Goal: Information Seeking & Learning: Find specific fact

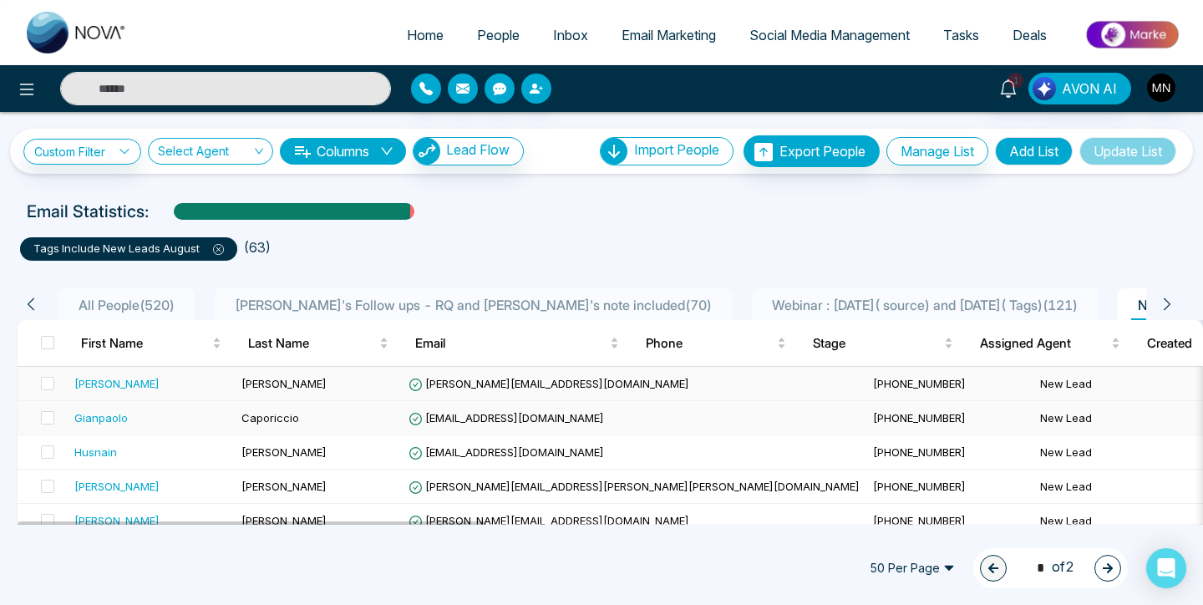
click at [444, 399] on td "[PERSON_NAME][EMAIL_ADDRESS][DOMAIN_NAME]" at bounding box center [634, 384] width 464 height 34
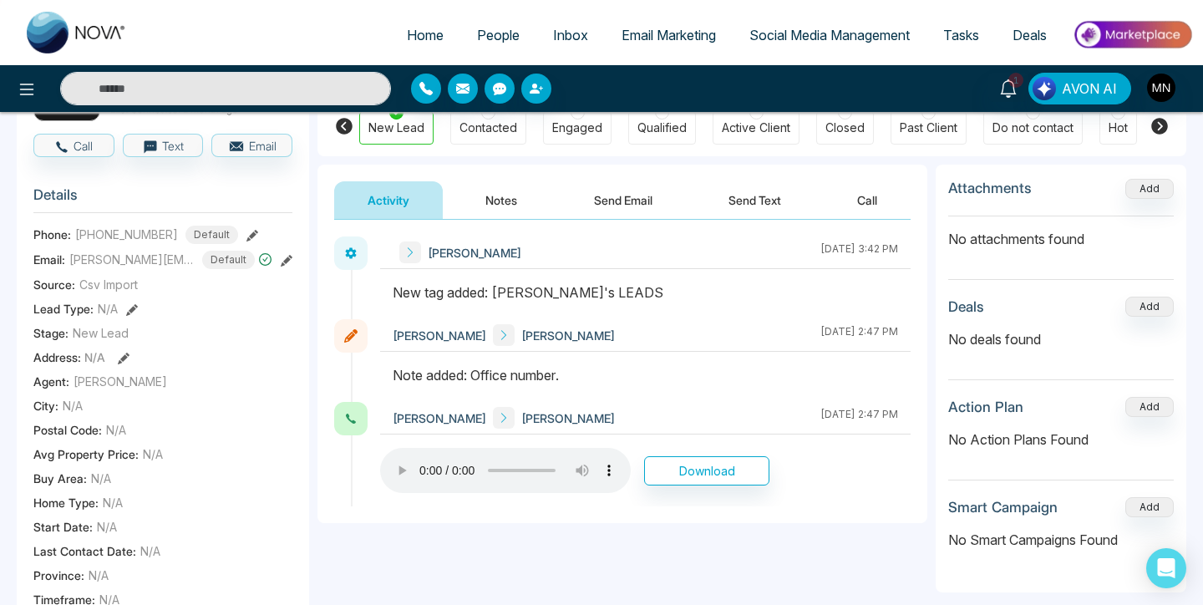
scroll to position [149, 0]
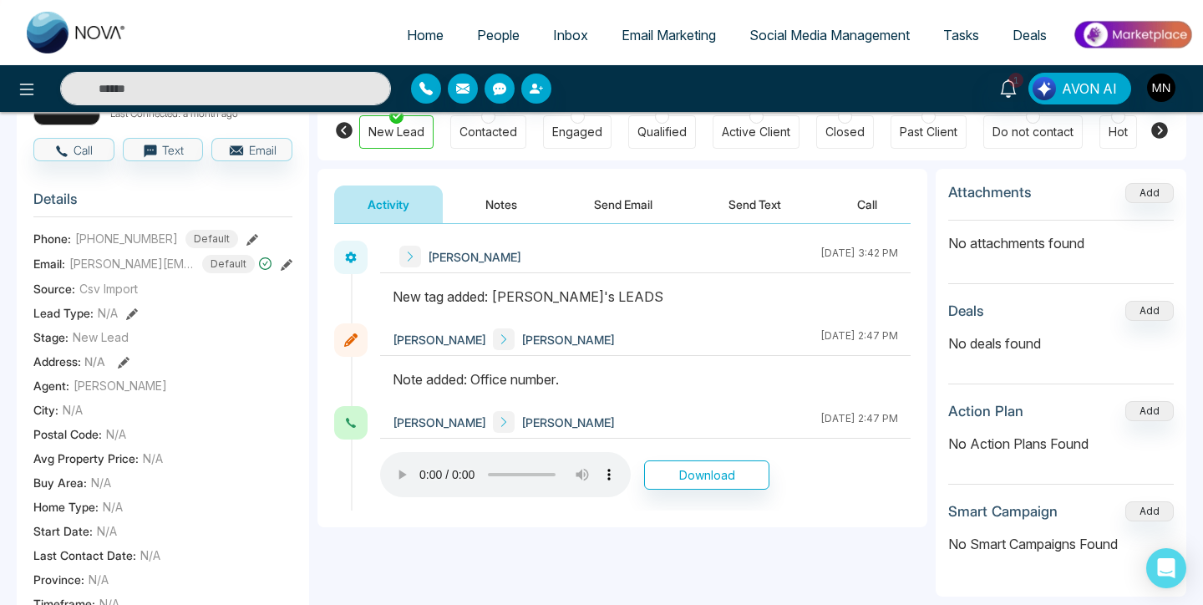
drag, startPoint x: 472, startPoint y: 377, endPoint x: 566, endPoint y: 368, distance: 94.7
click at [567, 369] on div "Note added: Office number." at bounding box center [645, 379] width 505 height 20
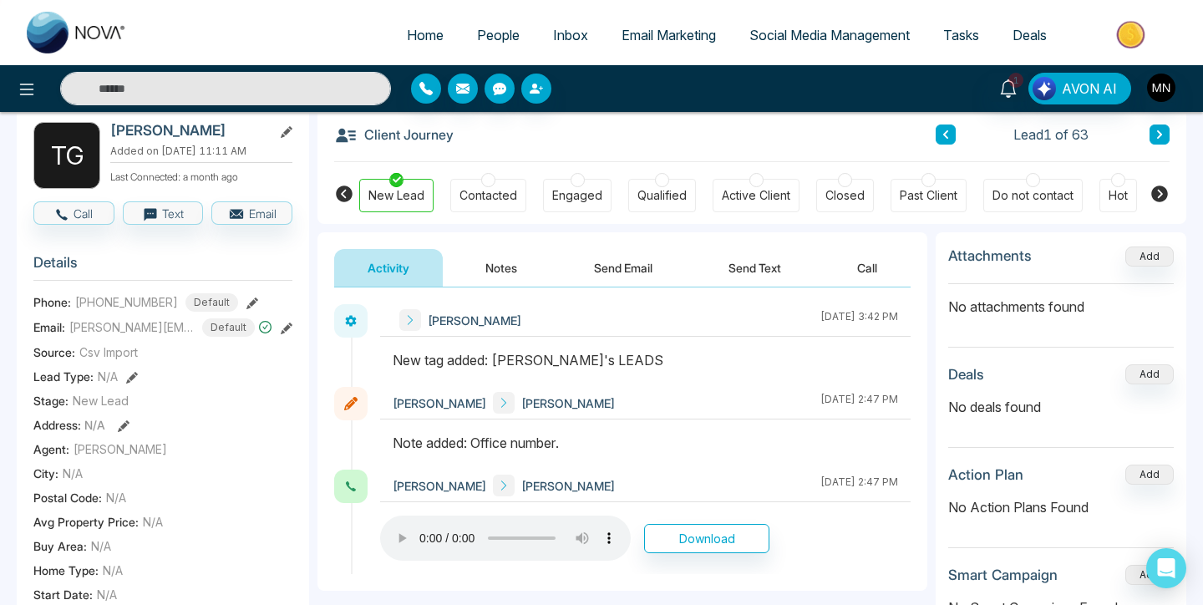
scroll to position [71, 0]
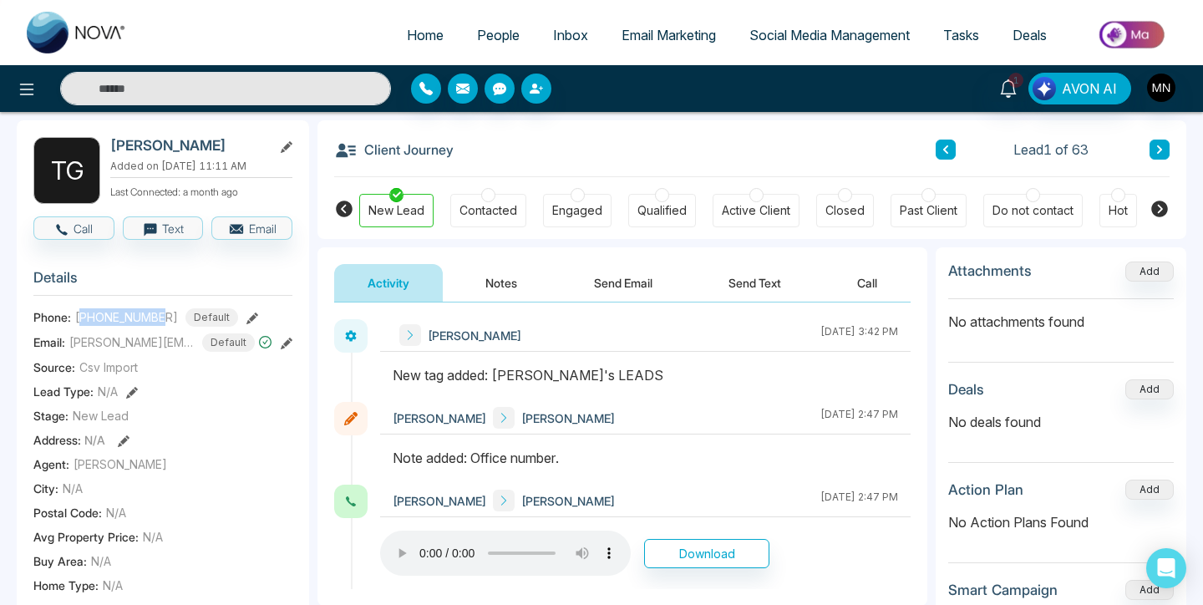
drag, startPoint x: 82, startPoint y: 315, endPoint x: 165, endPoint y: 307, distance: 83.0
click at [165, 308] on span "[PHONE_NUMBER]" at bounding box center [126, 317] width 103 height 18
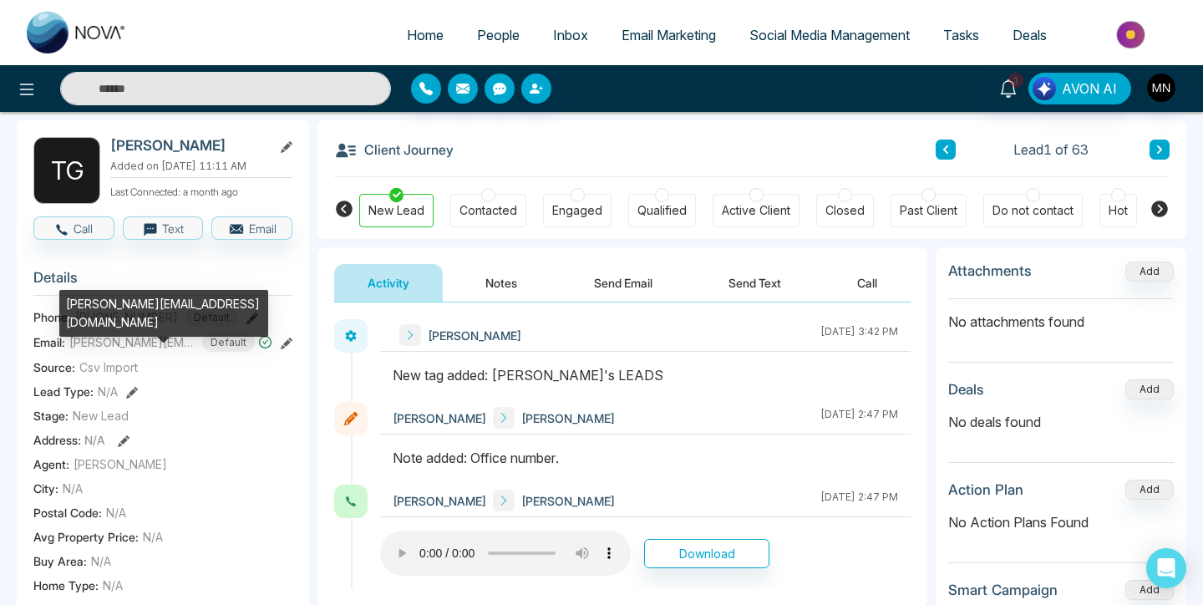
click at [137, 293] on div "[PERSON_NAME][EMAIL_ADDRESS][DOMAIN_NAME]" at bounding box center [163, 313] width 209 height 47
click at [137, 296] on div "[PERSON_NAME][EMAIL_ADDRESS][DOMAIN_NAME]" at bounding box center [163, 313] width 209 height 47
copy div "[PERSON_NAME][EMAIL_ADDRESS][DOMAIN_NAME]"
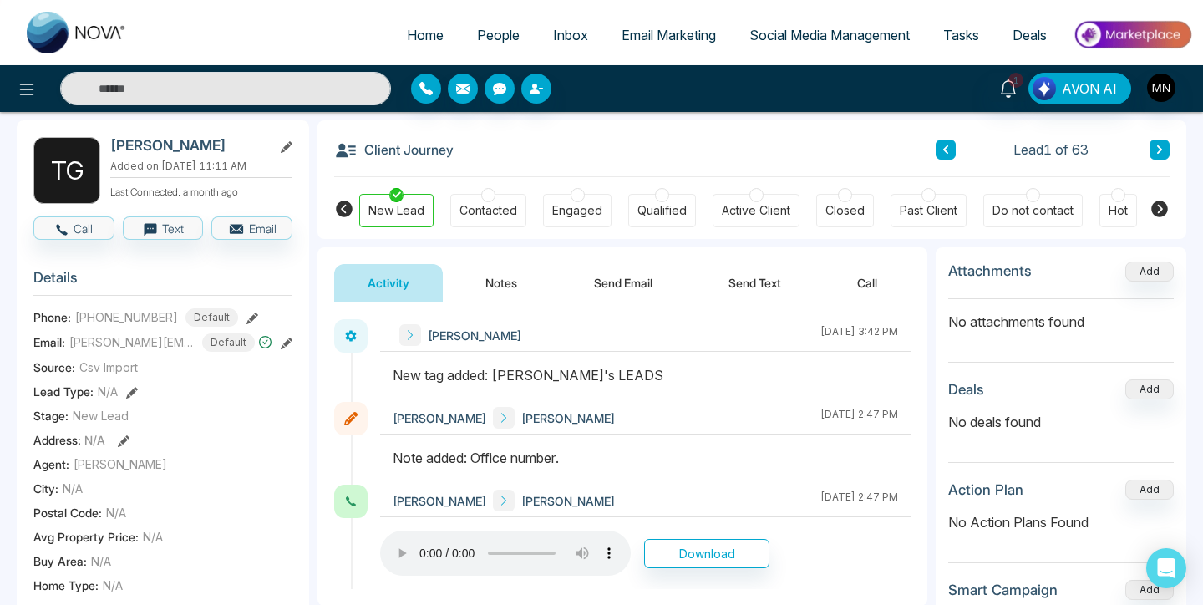
click at [176, 146] on h2 "[PERSON_NAME]" at bounding box center [187, 145] width 155 height 17
copy div "[PERSON_NAME]"
click at [491, 28] on span "People" at bounding box center [498, 35] width 43 height 17
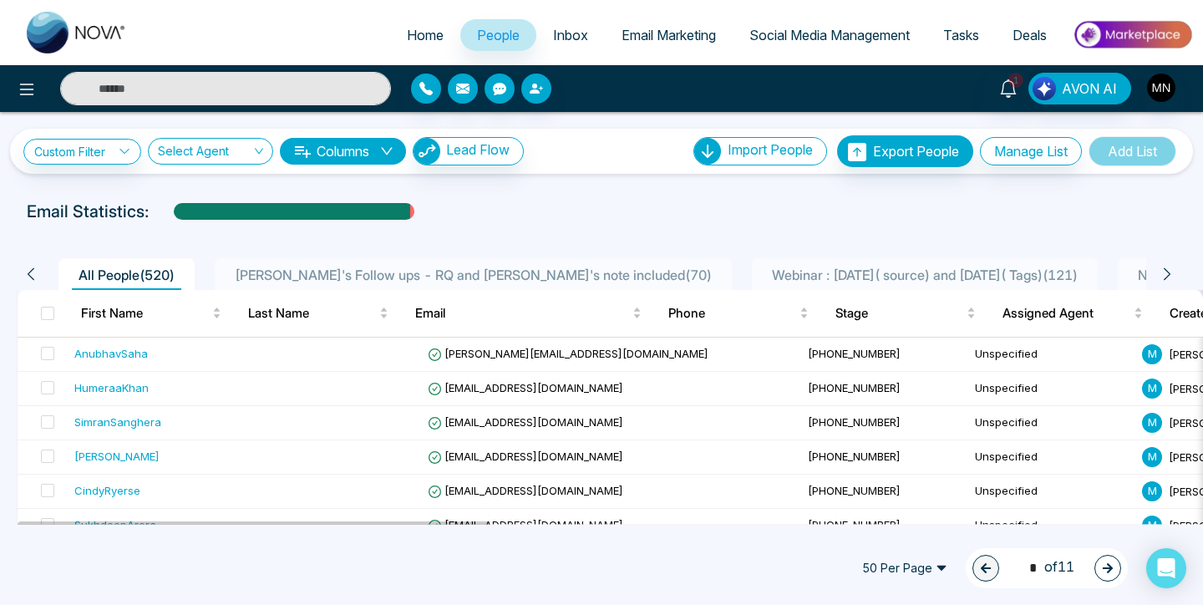
click at [423, 272] on span "[PERSON_NAME]'s Follow ups - RQ and [PERSON_NAME]'s note included ( 70 )" at bounding box center [473, 274] width 490 height 17
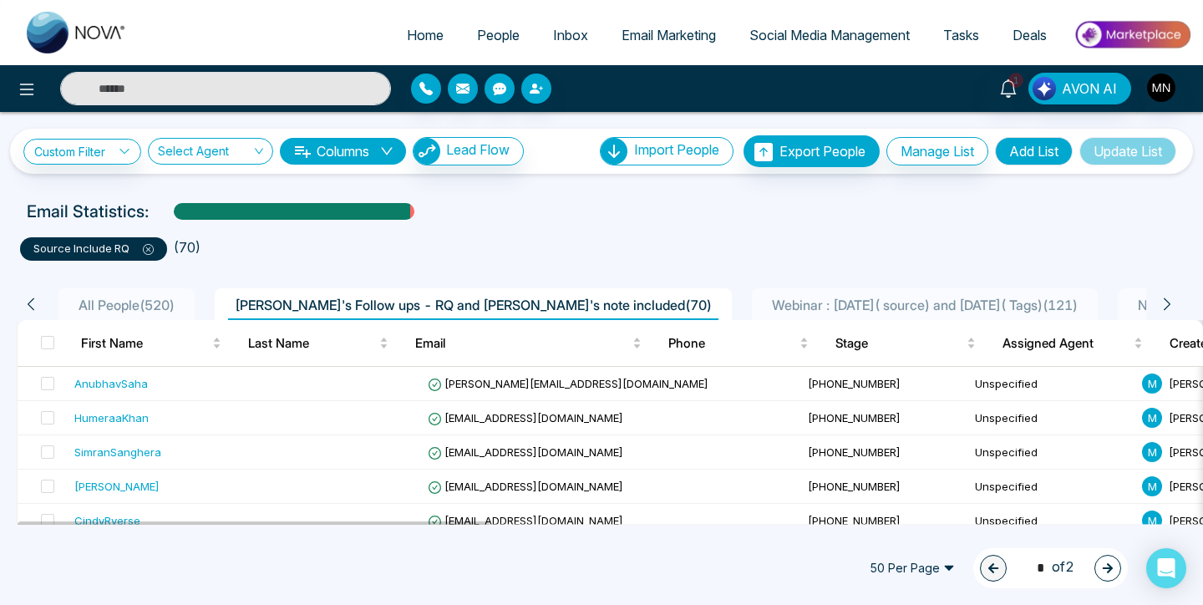
click at [752, 292] on li "Webinar : [DATE]( source) and [DATE]( Tags) ( 121 )" at bounding box center [925, 304] width 346 height 32
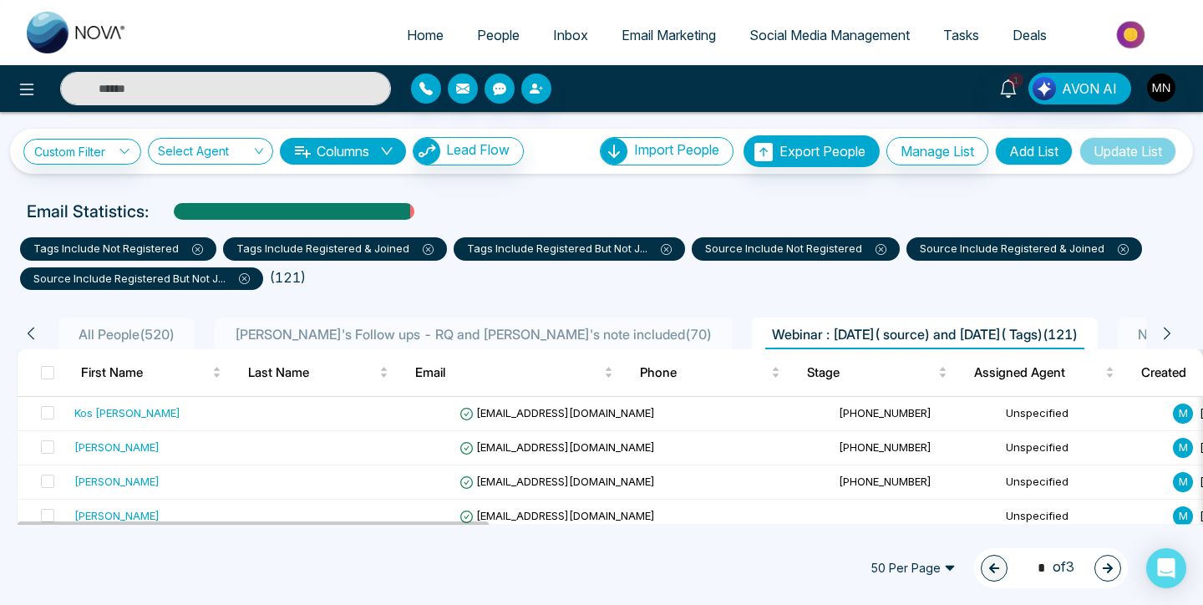
click at [1131, 326] on span "New Leads August. ( 63 )" at bounding box center [1210, 334] width 158 height 17
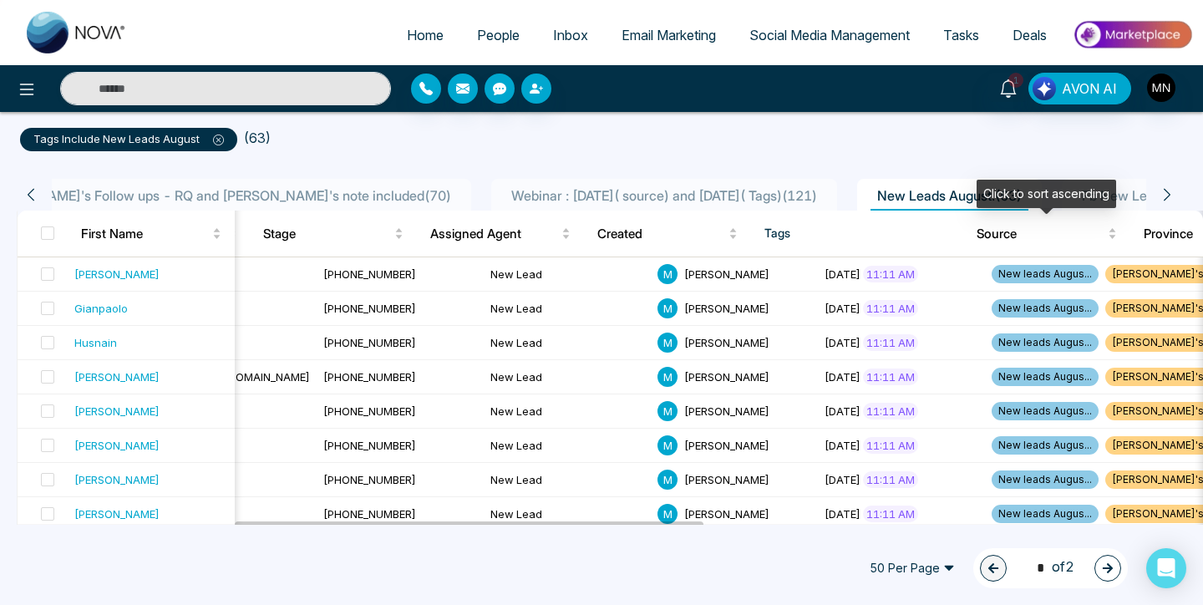
click at [1061, 198] on div "Click to sort ascending" at bounding box center [1045, 194] width 139 height 28
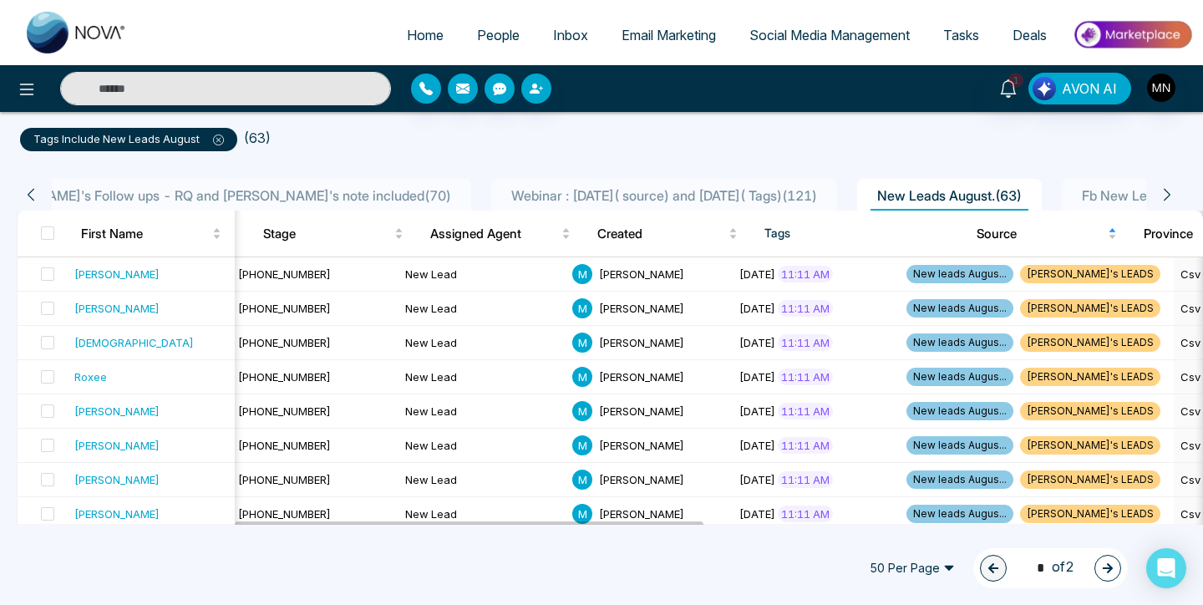
click at [1075, 185] on div "Fb New Leads List ( 93 )" at bounding box center [1151, 195] width 152 height 20
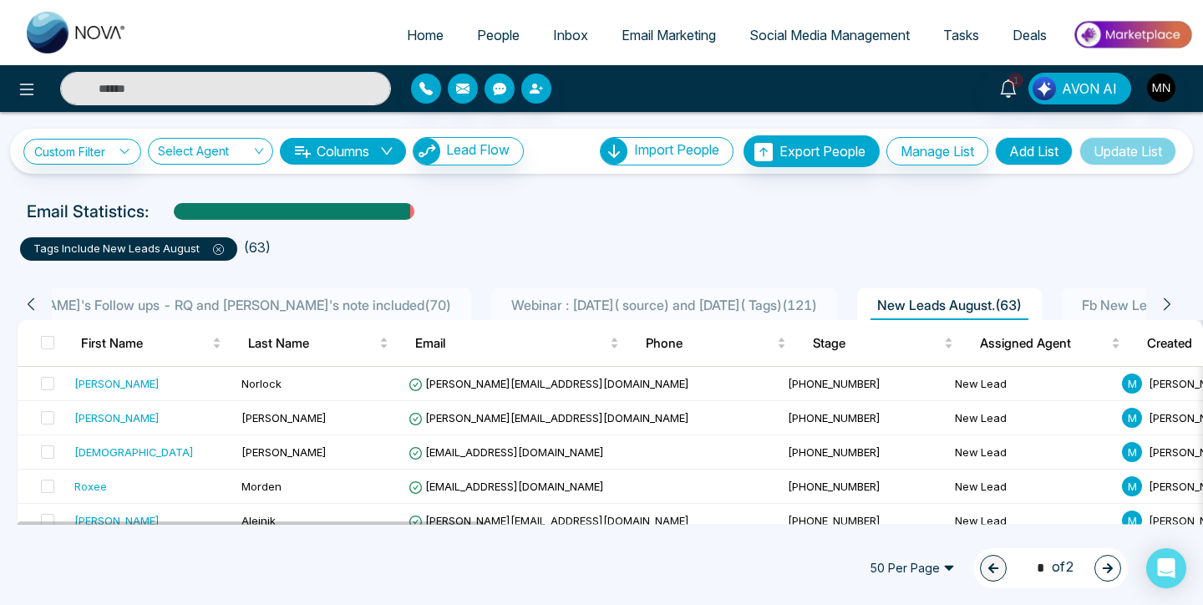
click at [32, 300] on icon at bounding box center [31, 303] width 7 height 13
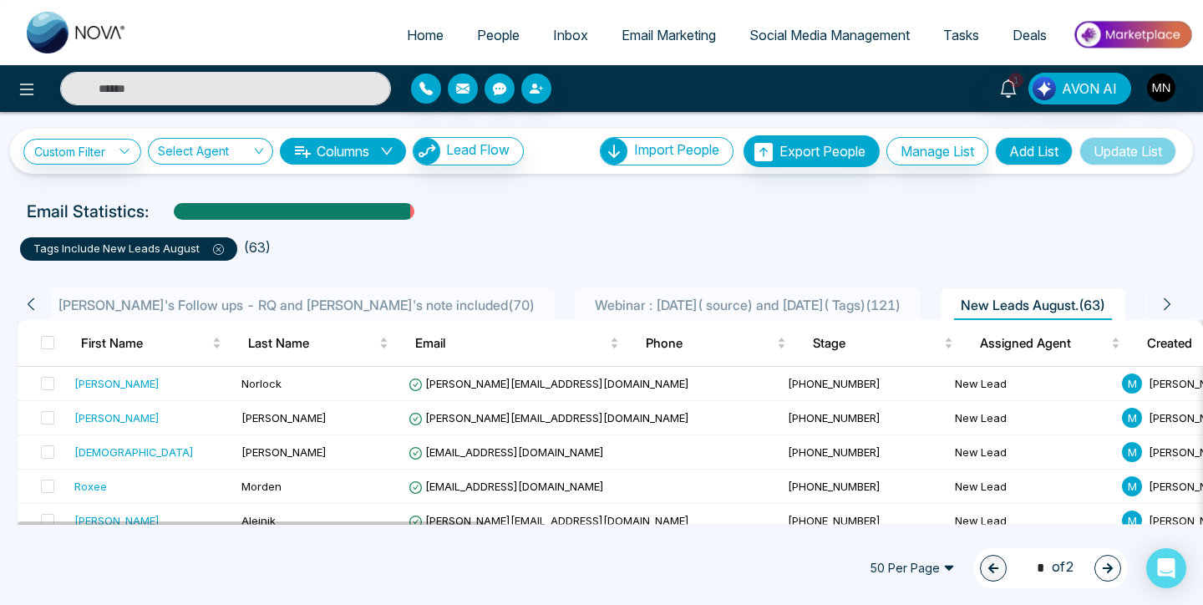
click at [32, 300] on icon at bounding box center [31, 303] width 7 height 13
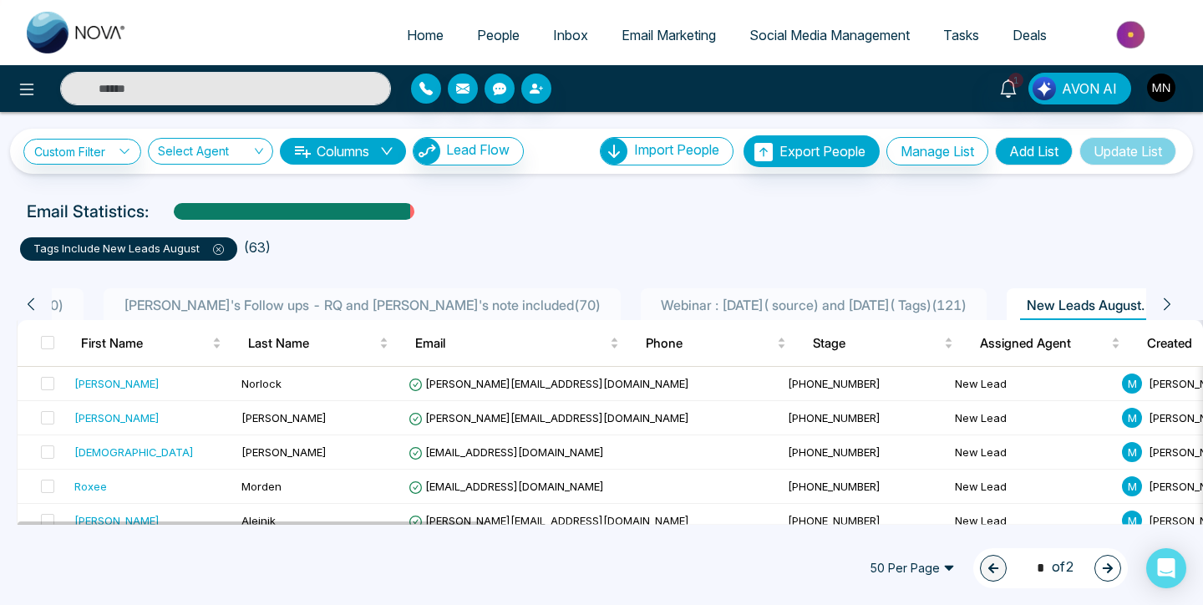
click at [32, 300] on icon at bounding box center [31, 303] width 7 height 13
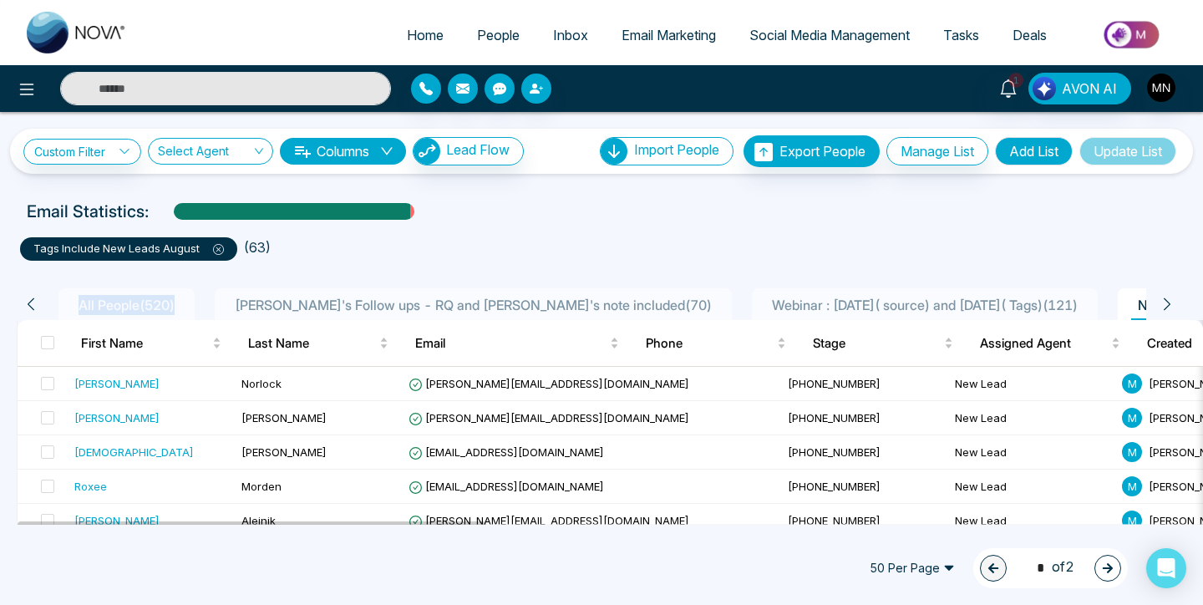
click at [32, 300] on icon at bounding box center [31, 303] width 7 height 13
click at [358, 254] on ul "tags include New leads August ( 63 )" at bounding box center [601, 246] width 1163 height 30
